Goal: Task Accomplishment & Management: Use online tool/utility

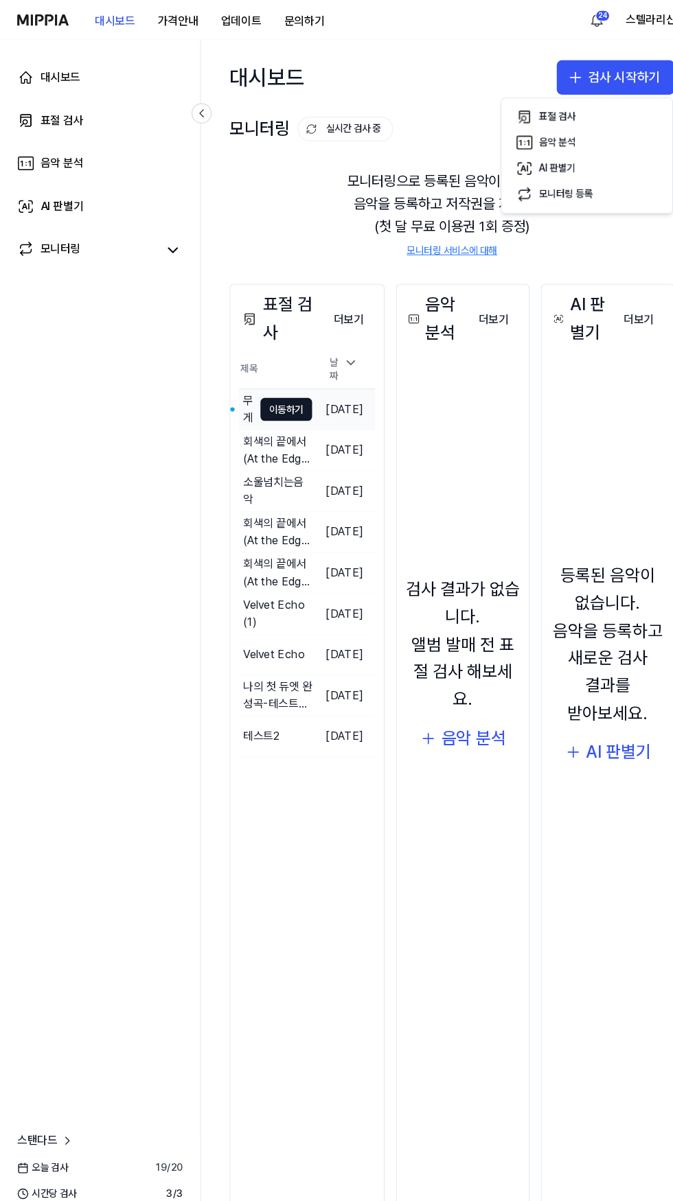
click at [295, 403] on td "무게감있는 음악 이동하기" at bounding box center [264, 392] width 70 height 38
click at [280, 399] on button "이동하기" at bounding box center [273, 392] width 49 height 22
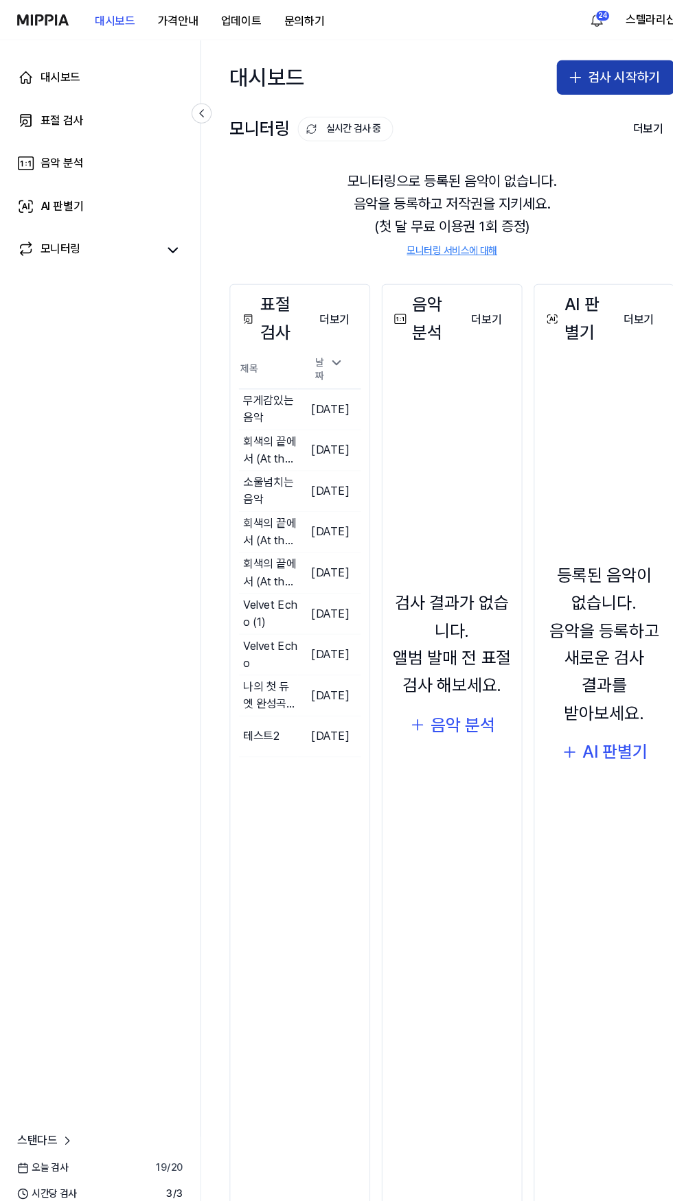
click at [577, 73] on button "검사 시작하기" at bounding box center [589, 74] width 113 height 33
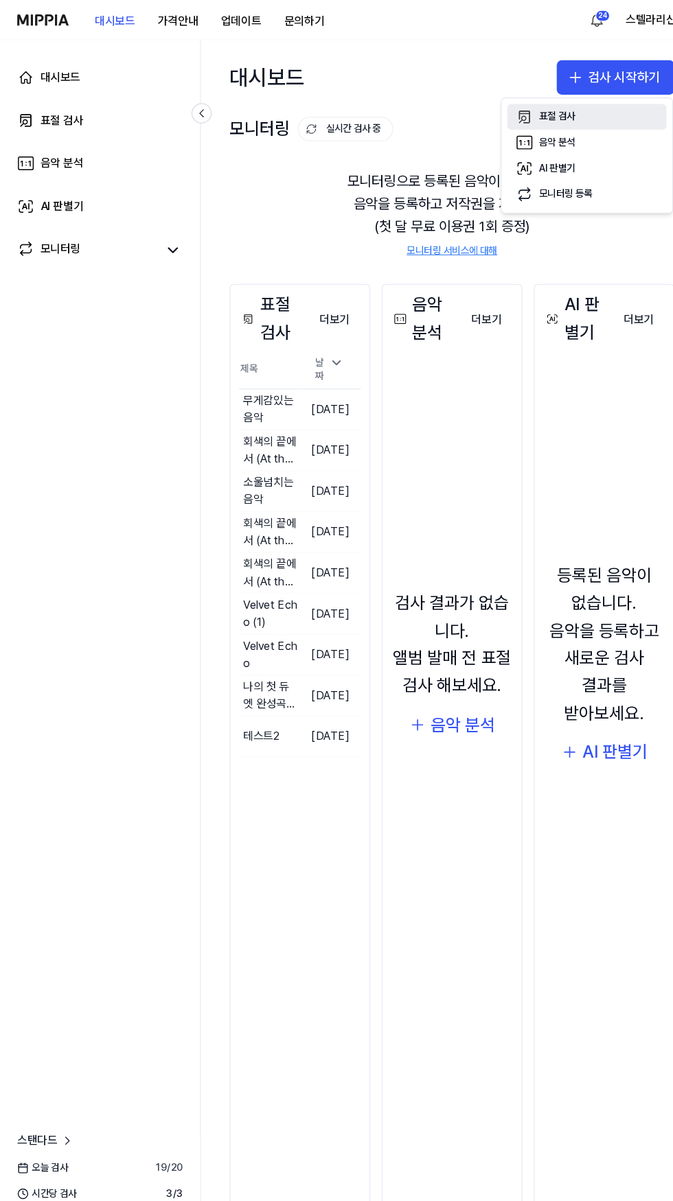
click at [537, 108] on div "표절 검사" at bounding box center [533, 112] width 35 height 14
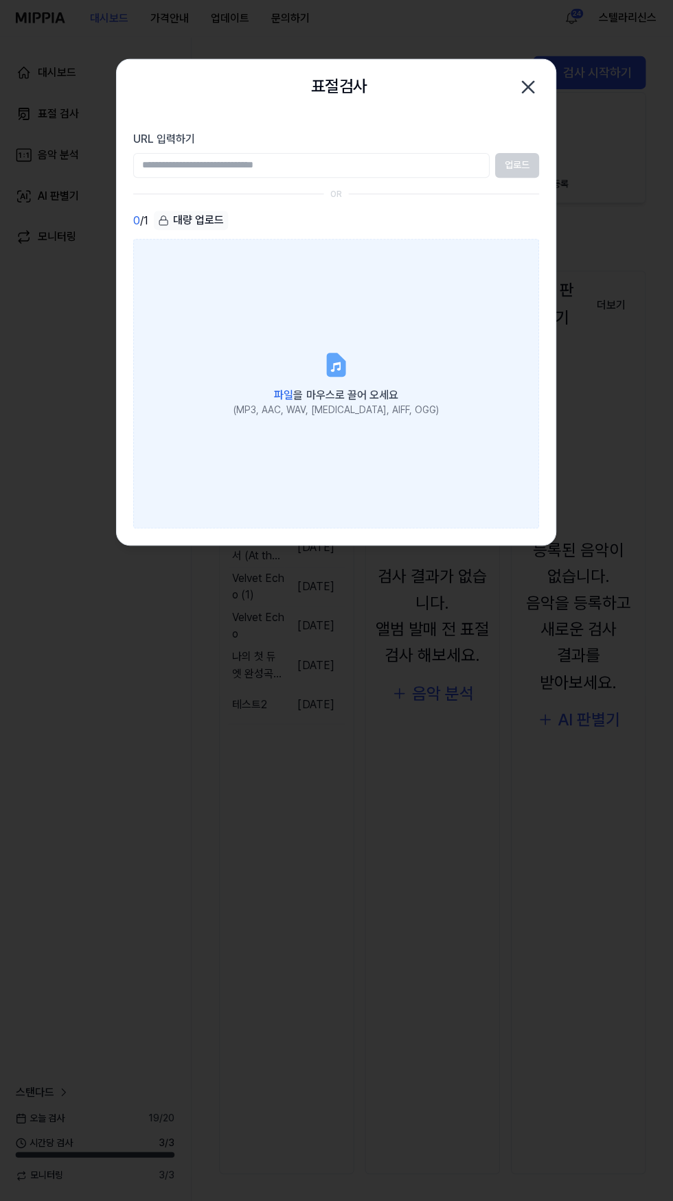
click at [342, 375] on icon at bounding box center [336, 365] width 16 height 21
click at [0, 0] on input "파일 을 마우스로 끌어 오세요 (MP3, AAC, WAV, [MEDICAL_DATA], AIFF, OGG)" at bounding box center [0, 0] width 0 height 0
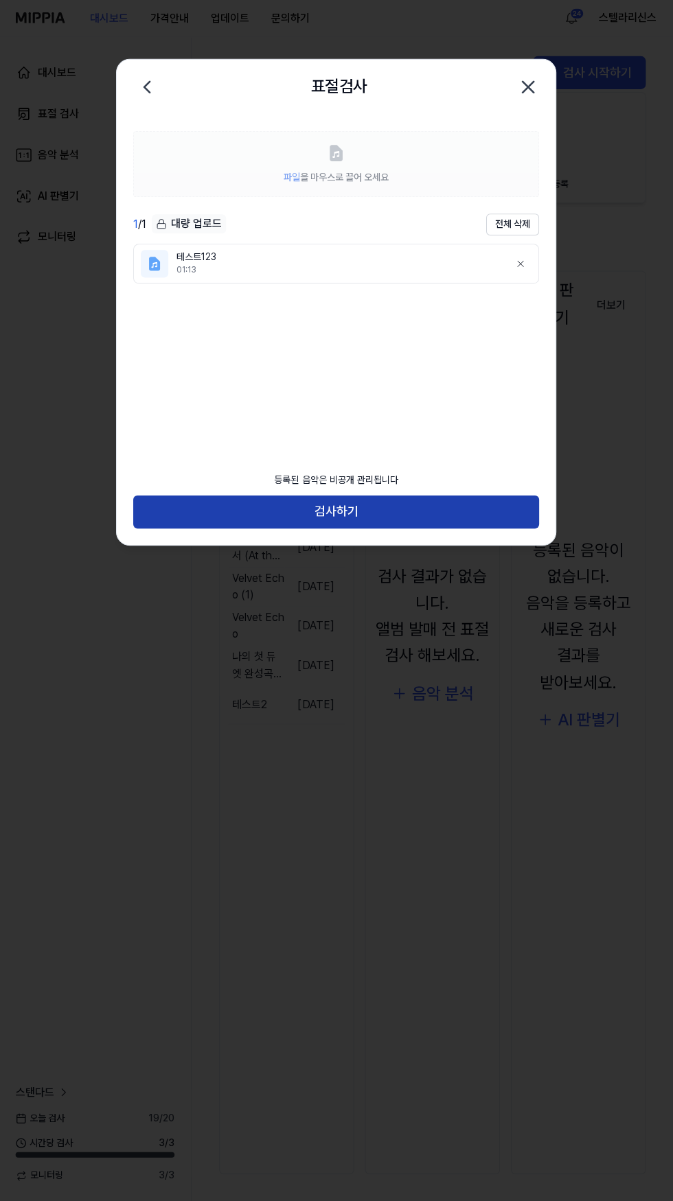
click at [454, 511] on button "검사하기" at bounding box center [336, 512] width 405 height 33
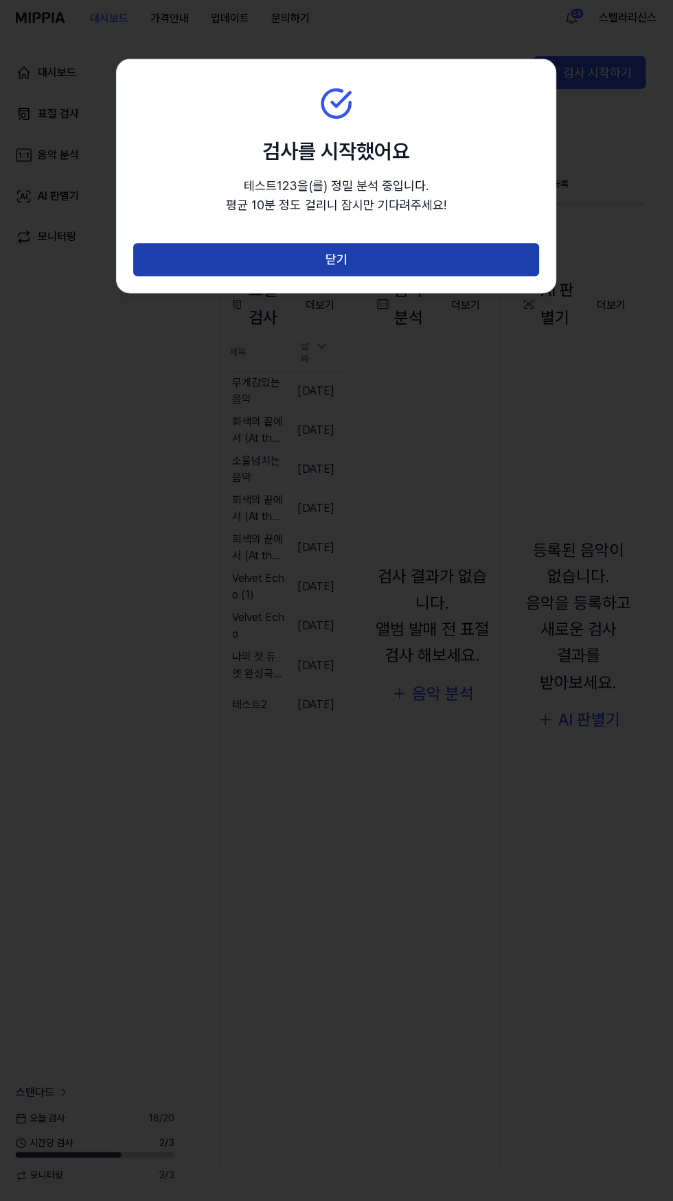
click at [500, 264] on button "닫기" at bounding box center [336, 260] width 405 height 33
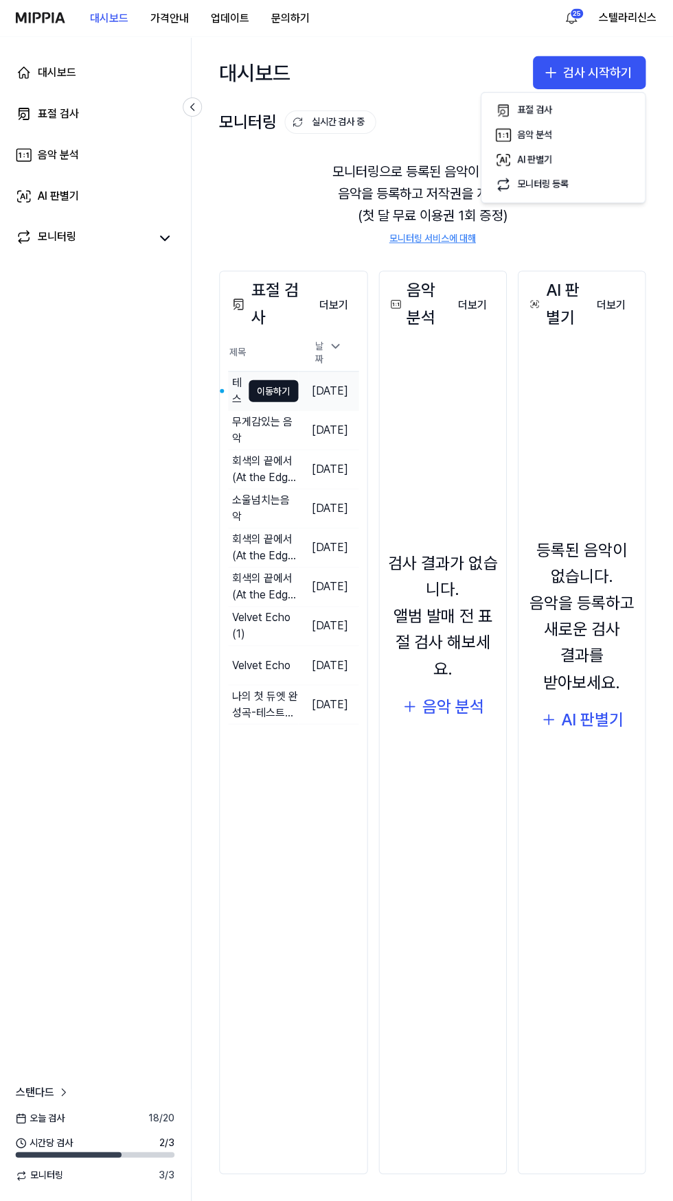
click at [305, 385] on td "[DATE]" at bounding box center [329, 391] width 60 height 39
click at [276, 382] on button "이동하기" at bounding box center [273, 392] width 49 height 22
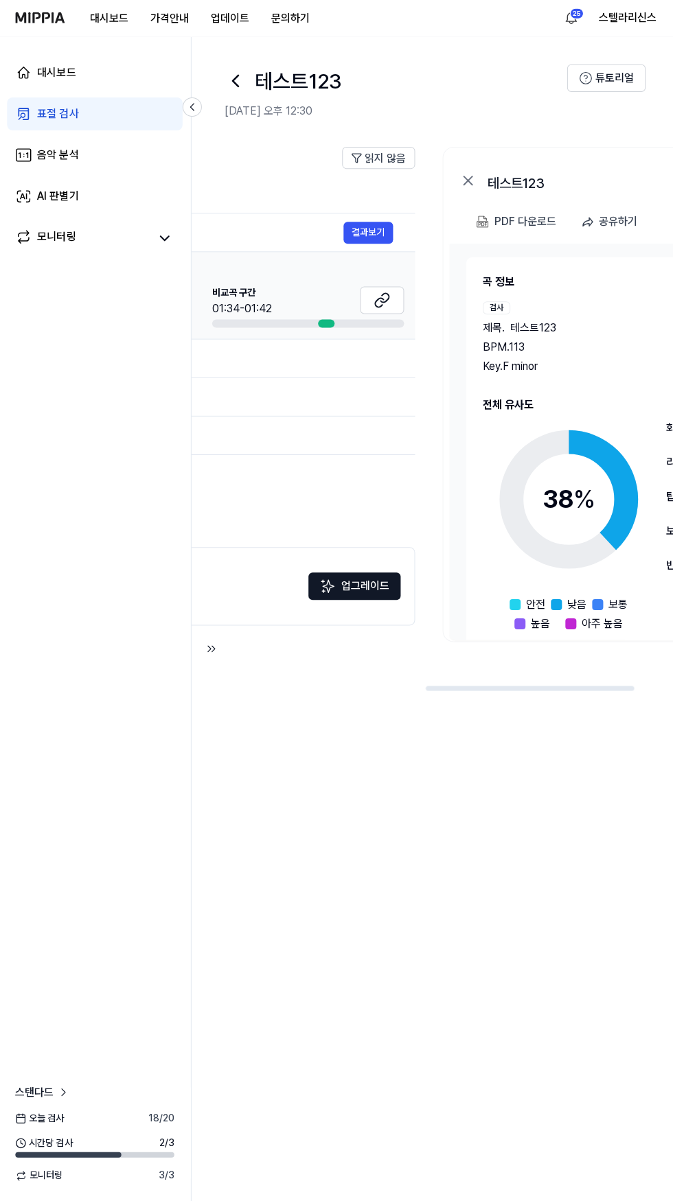
scroll to position [0, 626]
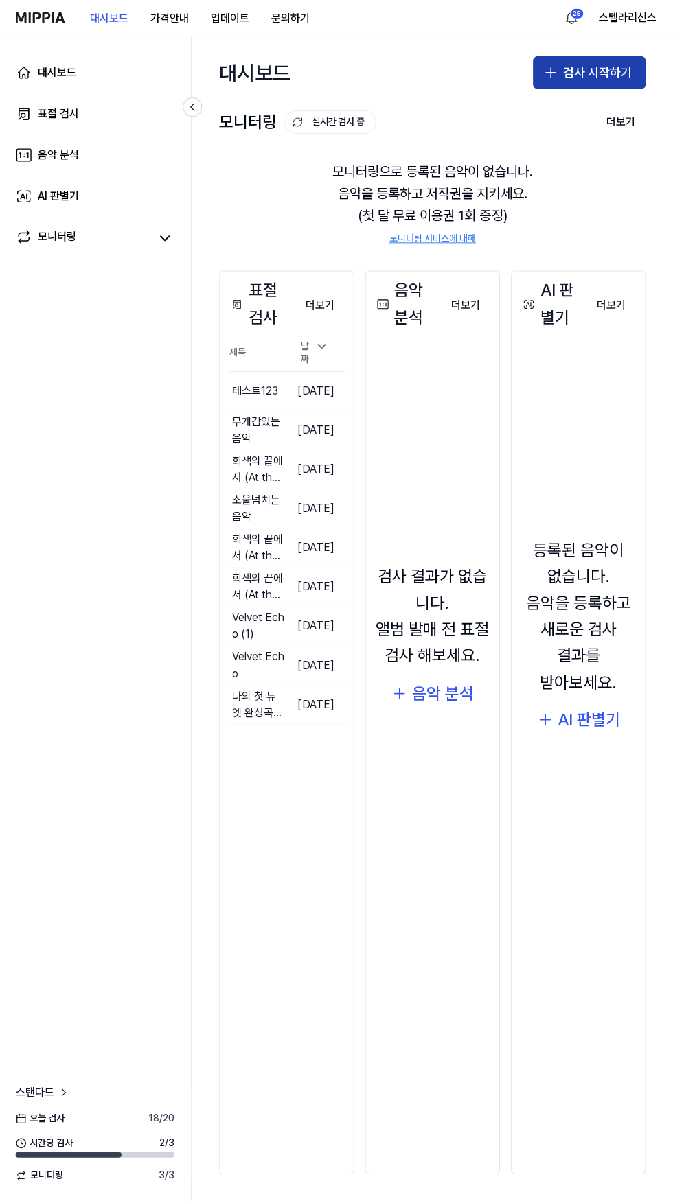
click at [602, 69] on button "검사 시작하기" at bounding box center [589, 74] width 113 height 33
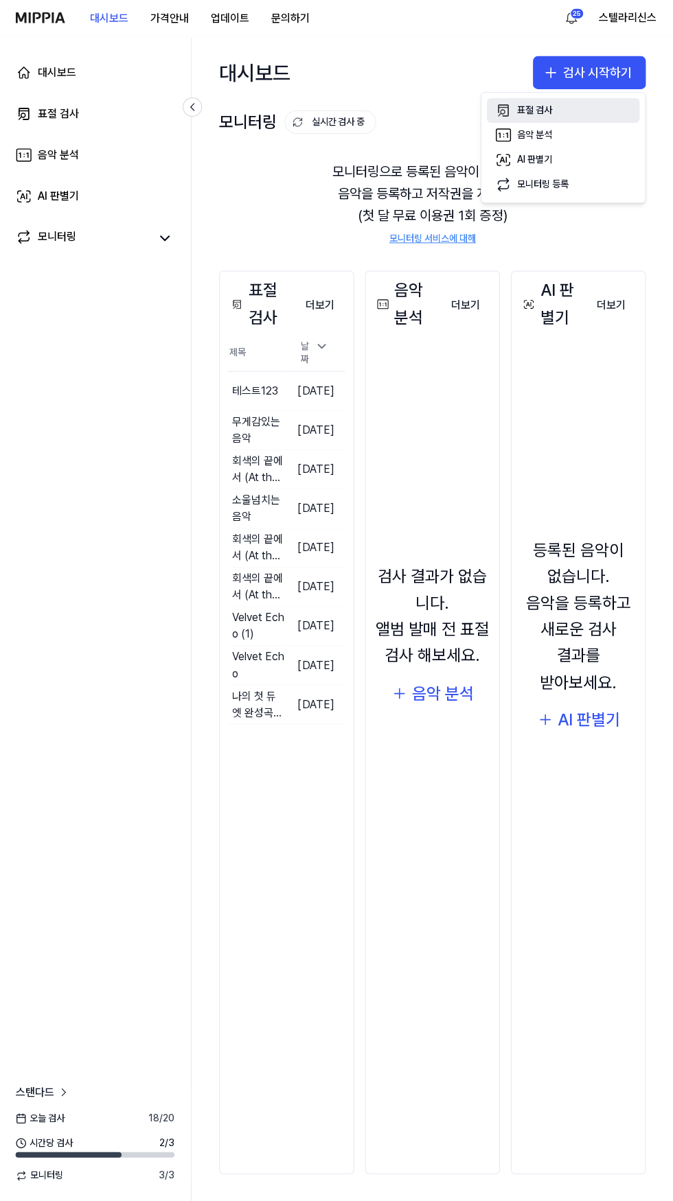
click at [575, 117] on button "표절 검사" at bounding box center [563, 112] width 152 height 25
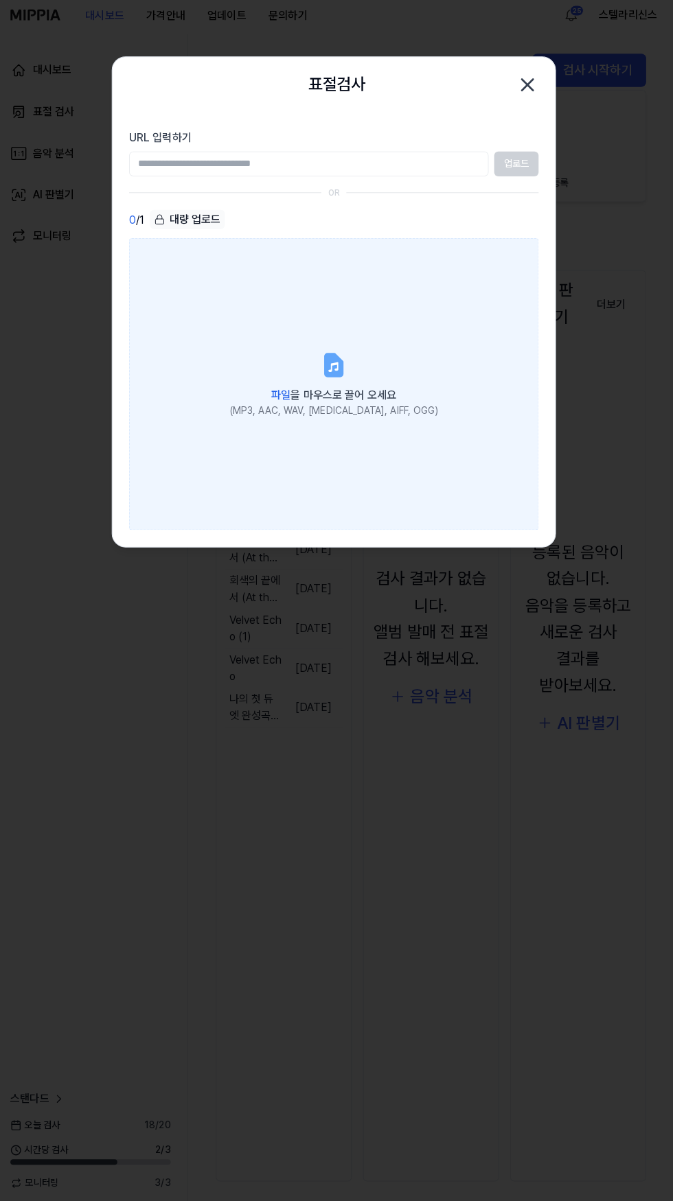
click at [345, 394] on span "파일 을 마우스로 끌어 오세요" at bounding box center [337, 395] width 124 height 13
click at [0, 0] on input "파일 을 마우스로 끌어 오세요 (MP3, AAC, WAV, [MEDICAL_DATA], AIFF, OGG)" at bounding box center [0, 0] width 0 height 0
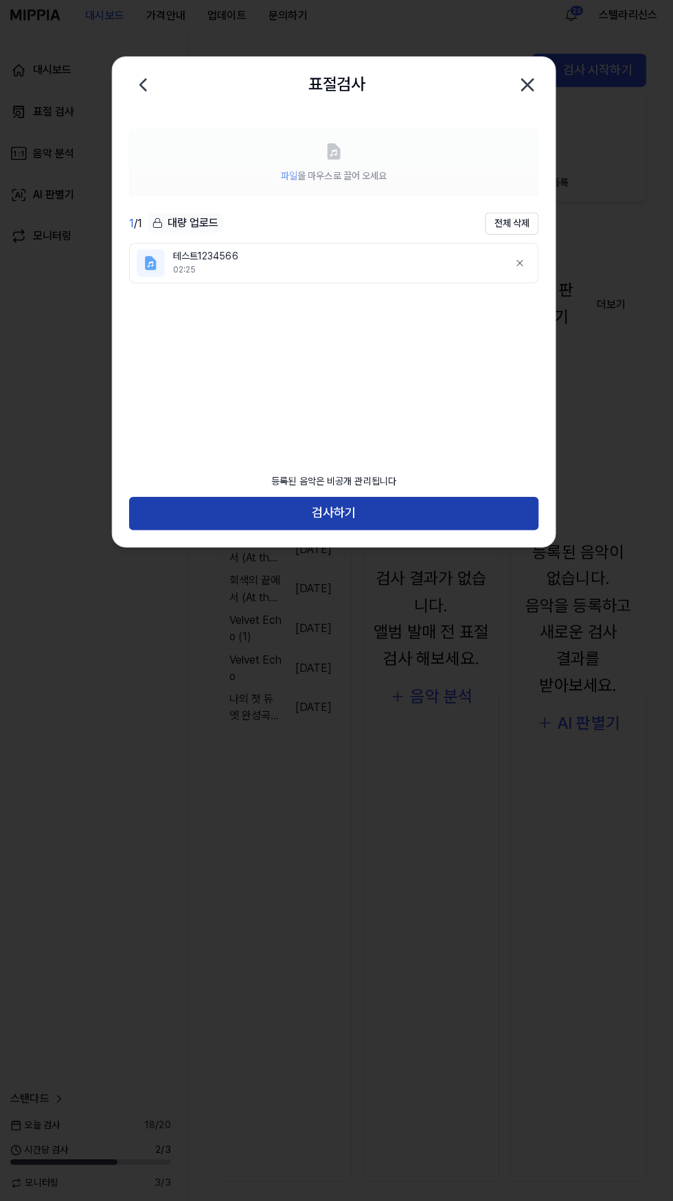
click at [472, 519] on button "검사하기" at bounding box center [336, 512] width 405 height 33
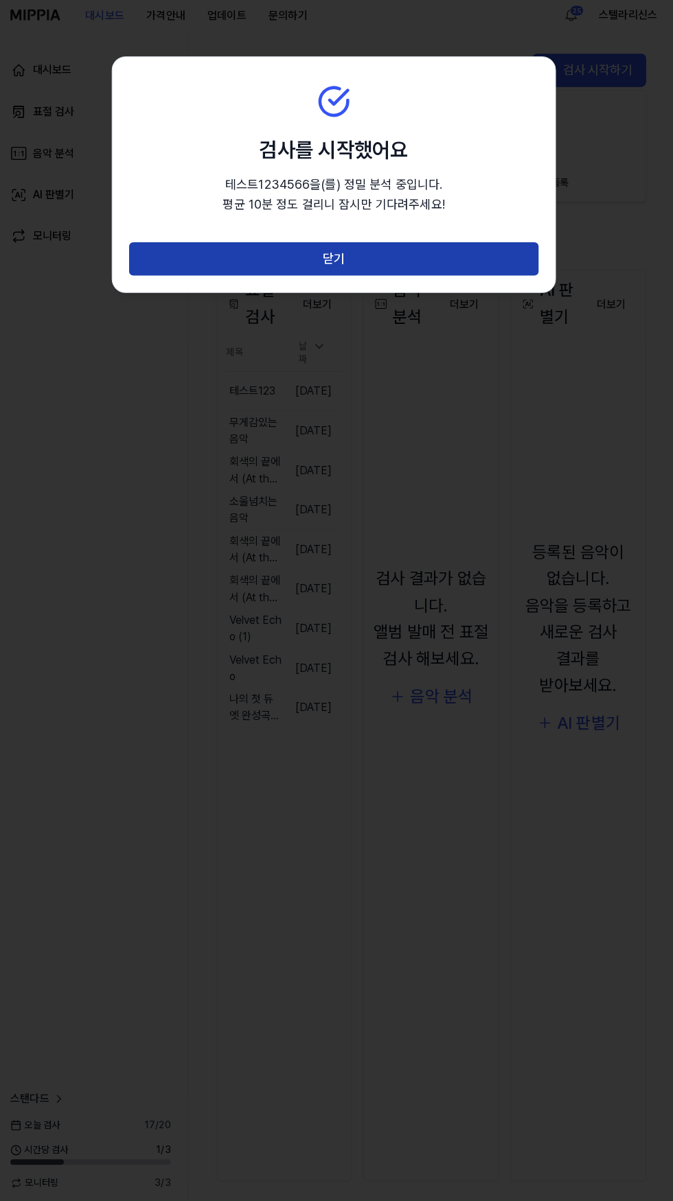
click at [489, 257] on button "닫기" at bounding box center [336, 260] width 405 height 33
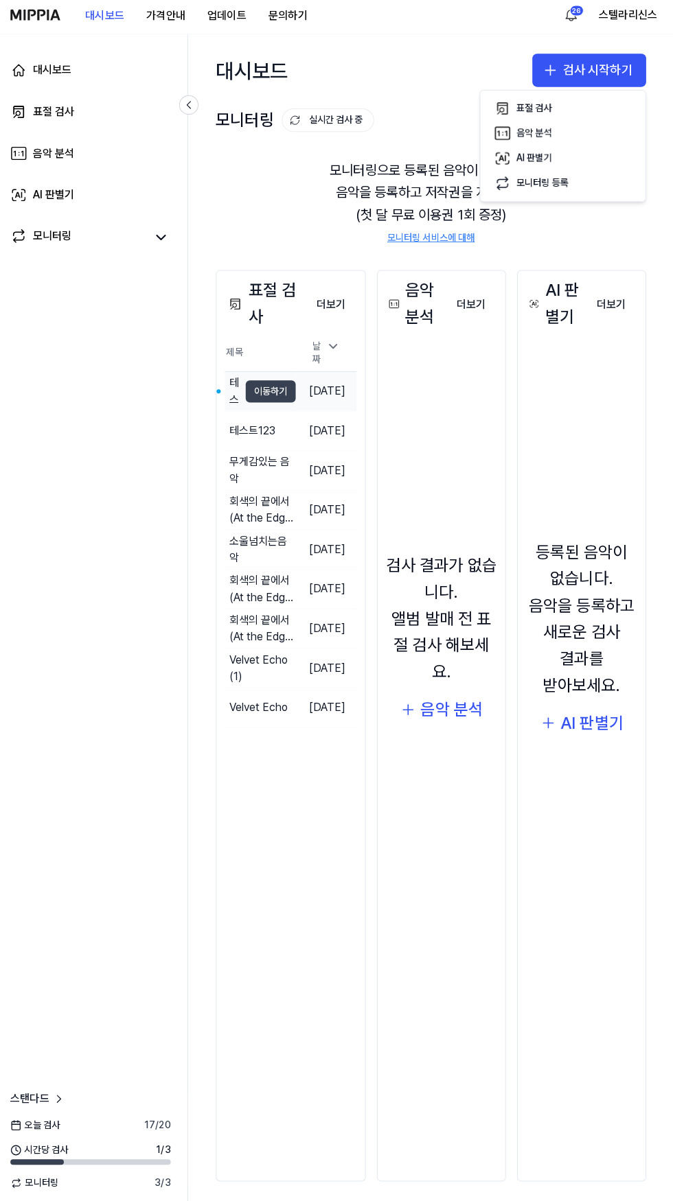
click at [286, 397] on button "이동하기" at bounding box center [273, 392] width 49 height 22
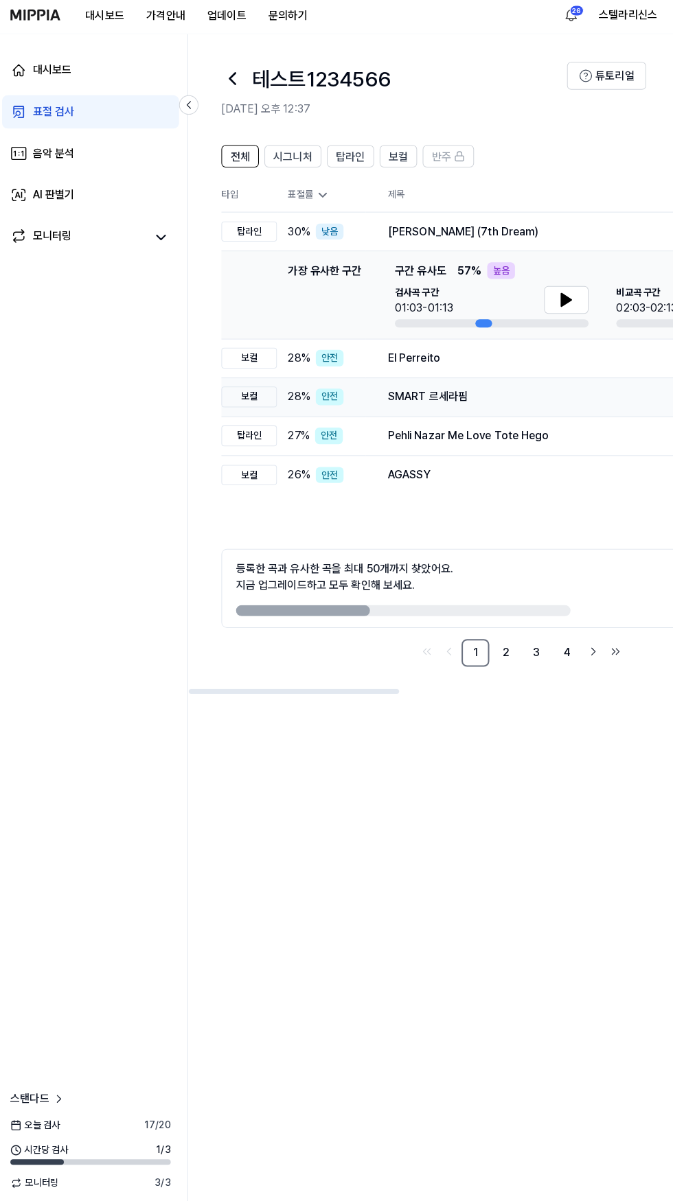
click at [297, 388] on td "28 % 안전" at bounding box center [324, 397] width 88 height 38
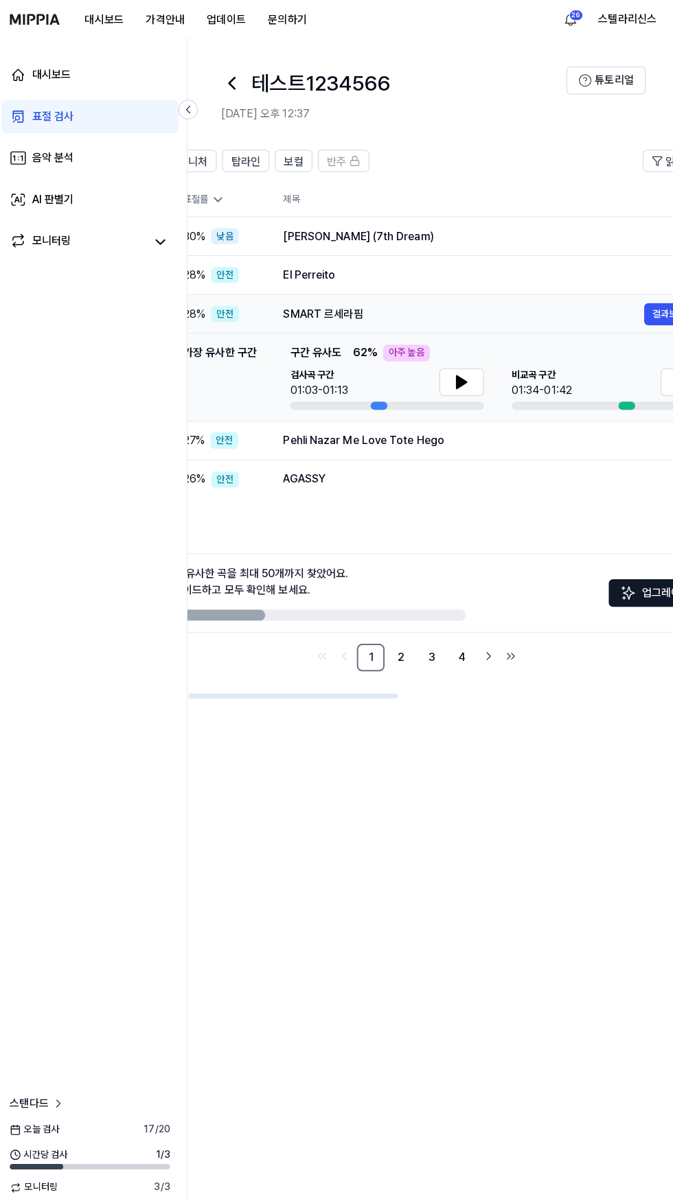
scroll to position [0, 0]
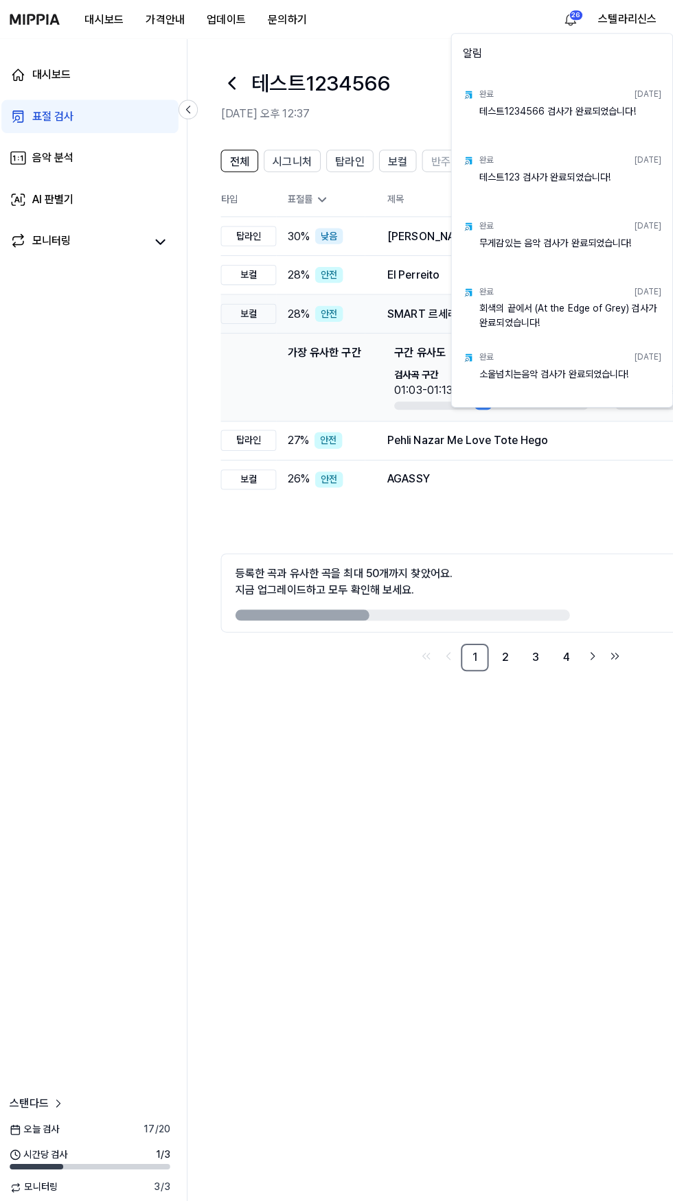
click at [572, 23] on html "대시보드 가격안내 업데이트 문의하기 26 스텔라리신스 대시보드 표절 검사 음악 분석 AI 판별기 모니터링 스탠다드 [DATE] 검사 17 / …" at bounding box center [336, 600] width 673 height 1201
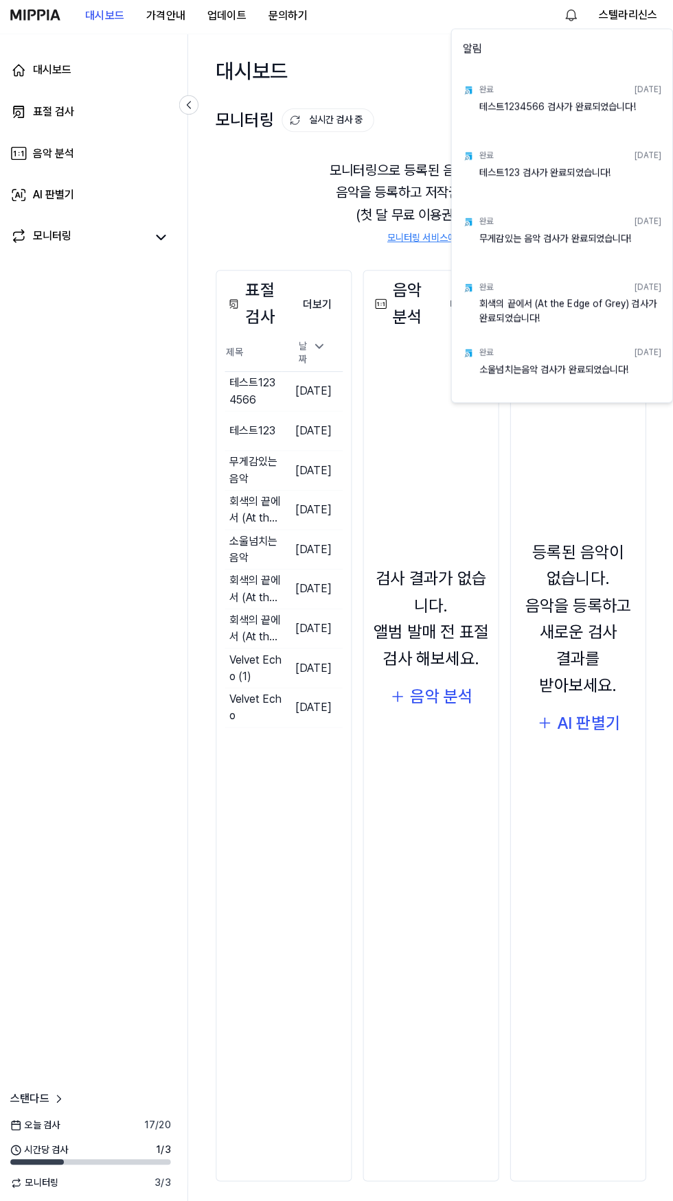
click at [247, 384] on html "대시보드 가격안내 업데이트 문의하기 스텔라리신스 대시보드 표절 검사 음악 분석 AI 판별기 모니터링 스탠다드 [DATE] 검사 17 / 20 …" at bounding box center [336, 600] width 673 height 1201
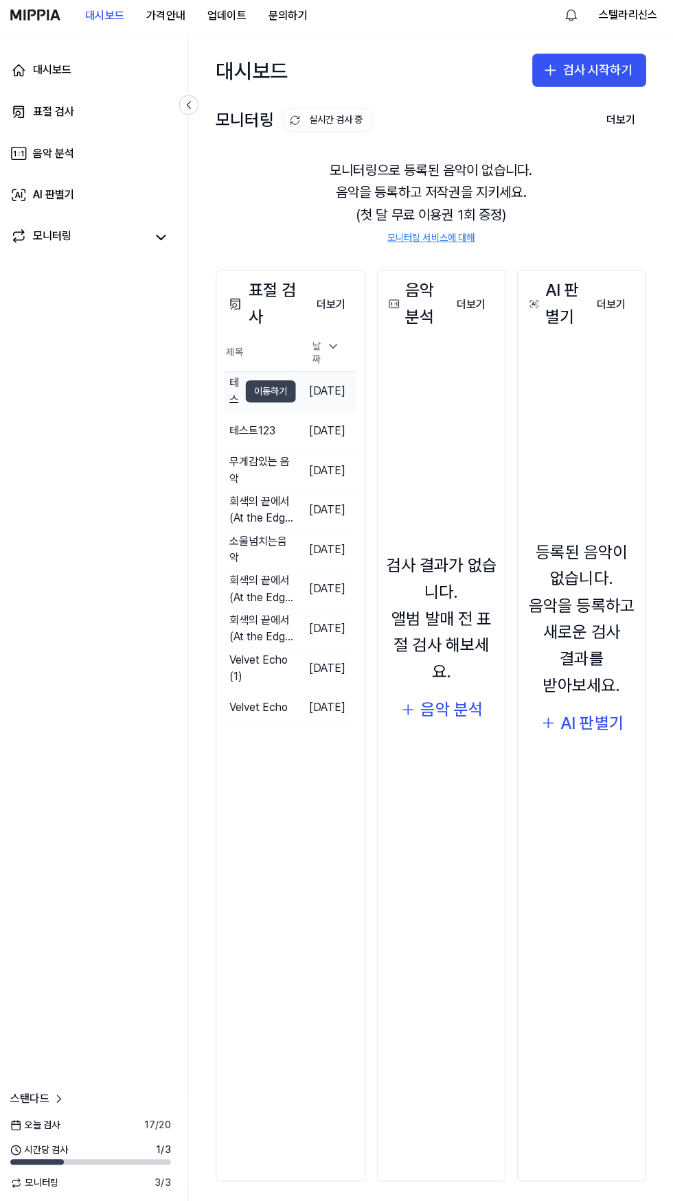
click at [257, 396] on button "이동하기" at bounding box center [273, 392] width 49 height 22
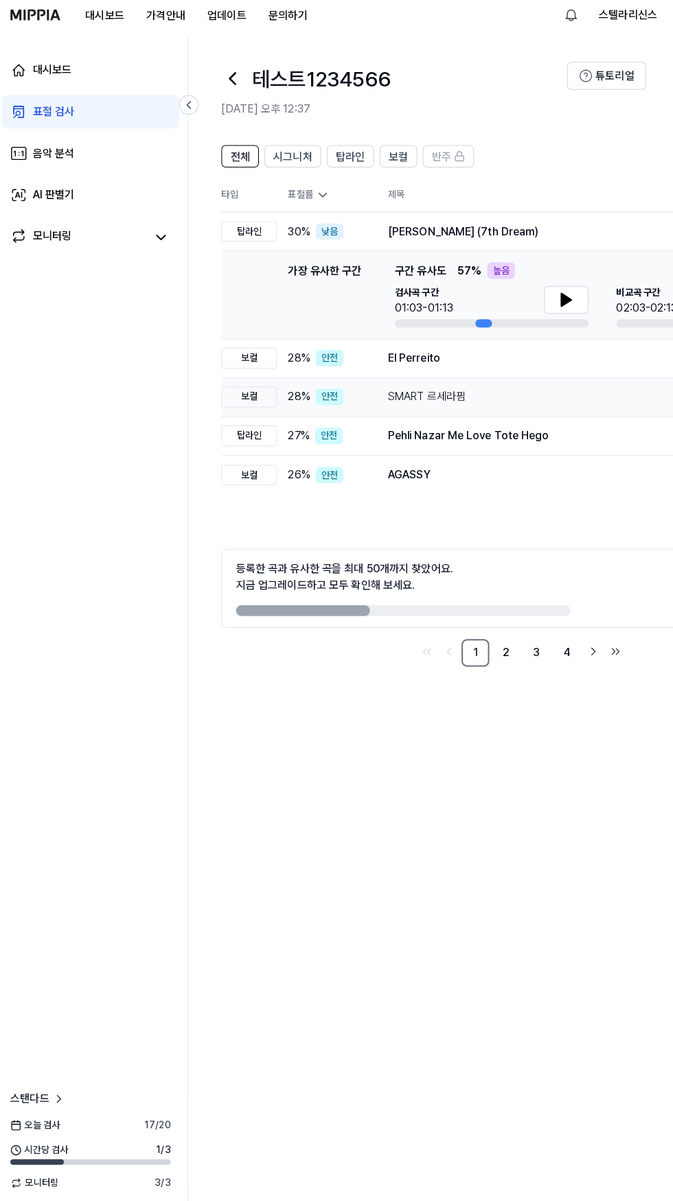
click at [273, 391] on div "보컬" at bounding box center [252, 397] width 55 height 21
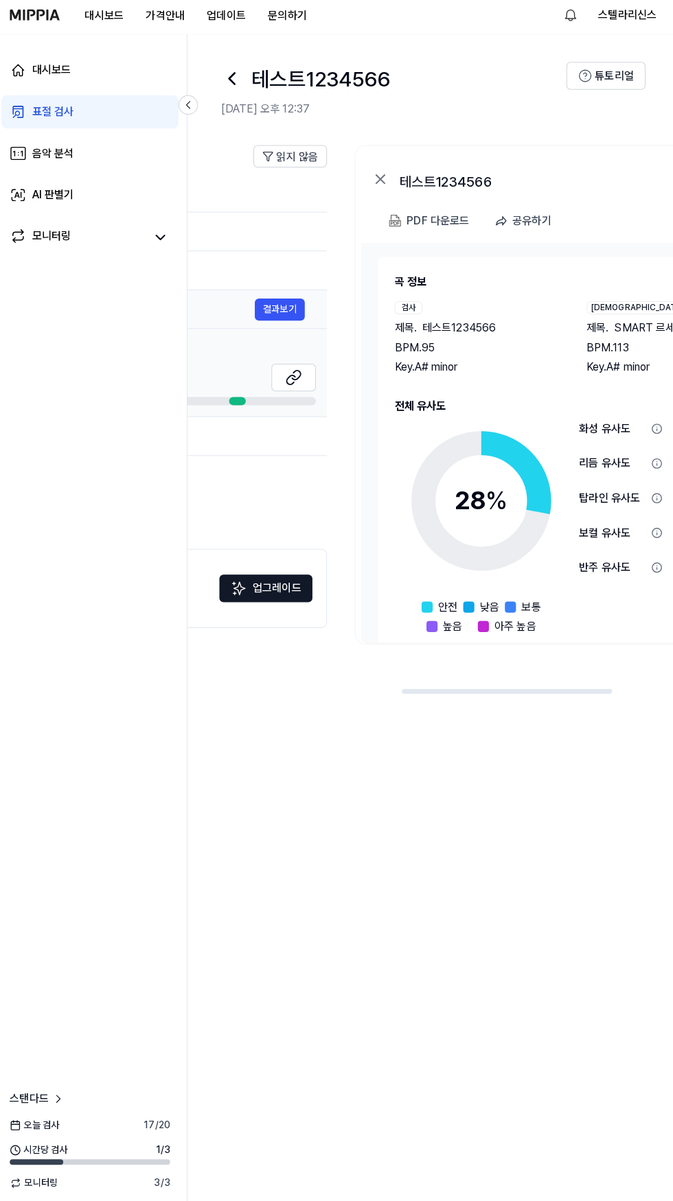
scroll to position [0, 626]
